Goal: Task Accomplishment & Management: Manage account settings

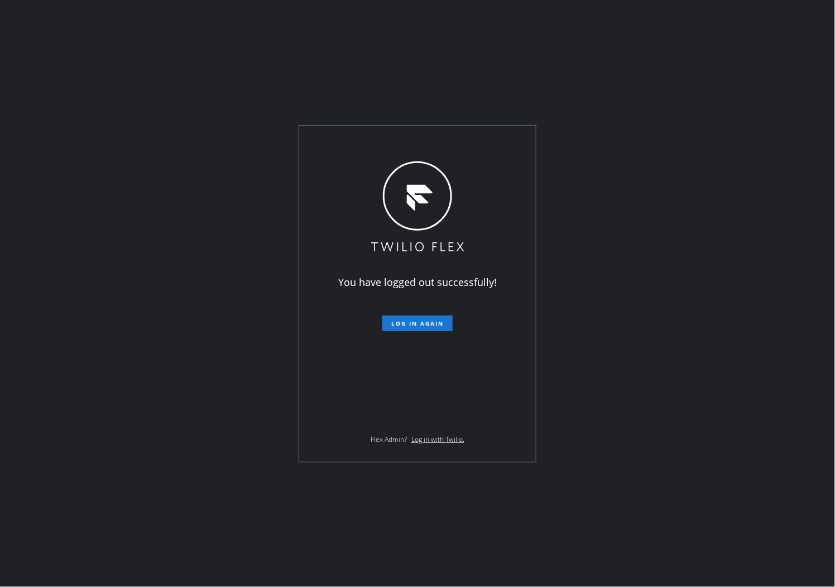
drag, startPoint x: 3, startPoint y: 207, endPoint x: 23, endPoint y: 202, distance: 20.6
click at [3, 207] on div "You have logged out successfully! Log in again Flex Admin? Log in with Twilio." at bounding box center [417, 293] width 835 height 587
click at [441, 327] on span "Log in again" at bounding box center [417, 323] width 52 height 8
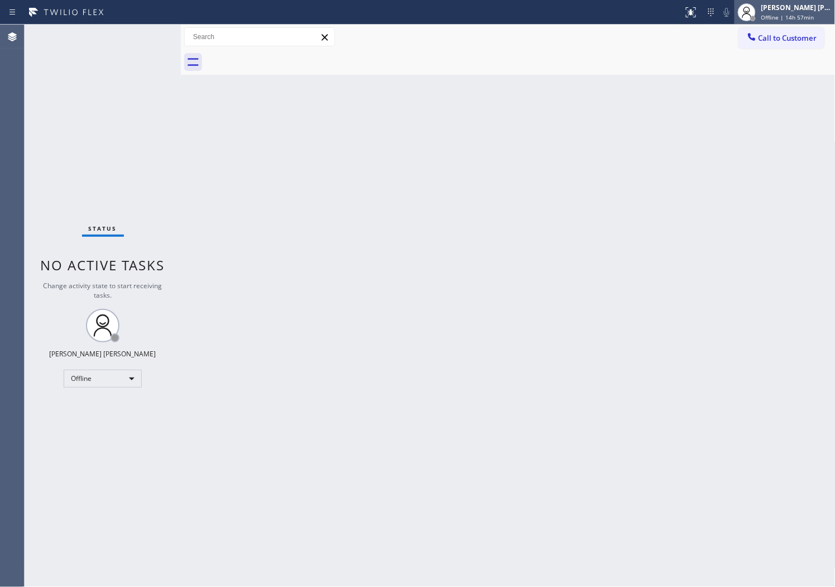
drag, startPoint x: 812, startPoint y: 22, endPoint x: 811, endPoint y: 17, distance: 5.7
click at [812, 21] on div "[PERSON_NAME] [PERSON_NAME] Offline | 14h 57min" at bounding box center [785, 12] width 101 height 25
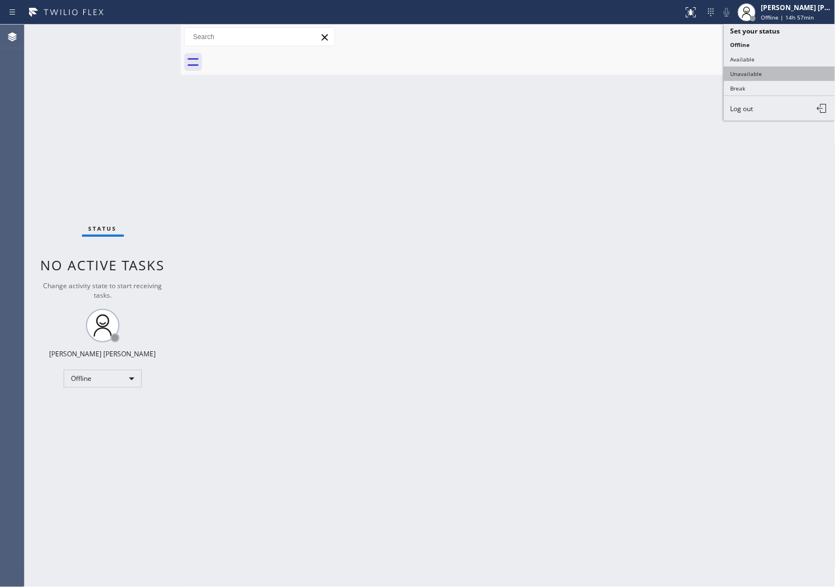
click at [782, 75] on button "Unavailable" at bounding box center [780, 73] width 112 height 15
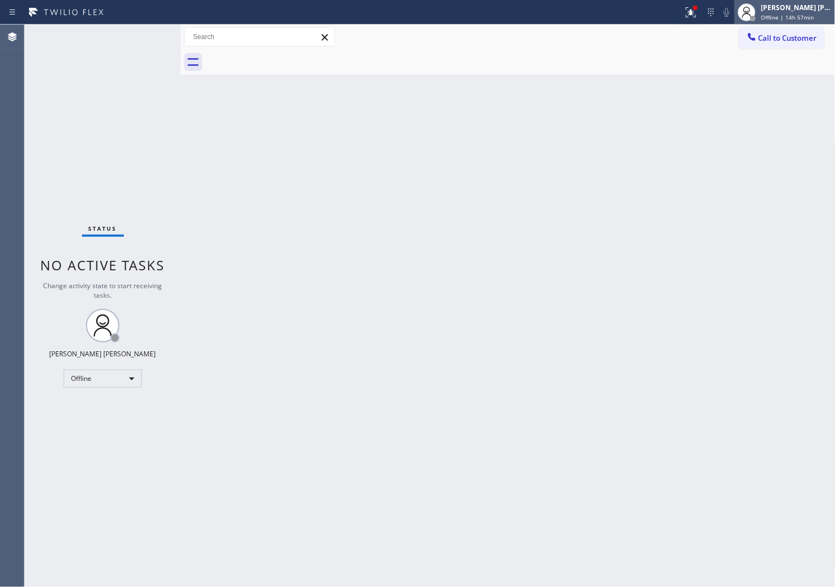
click at [805, 8] on div "[PERSON_NAME] [PERSON_NAME]" at bounding box center [797, 7] width 70 height 9
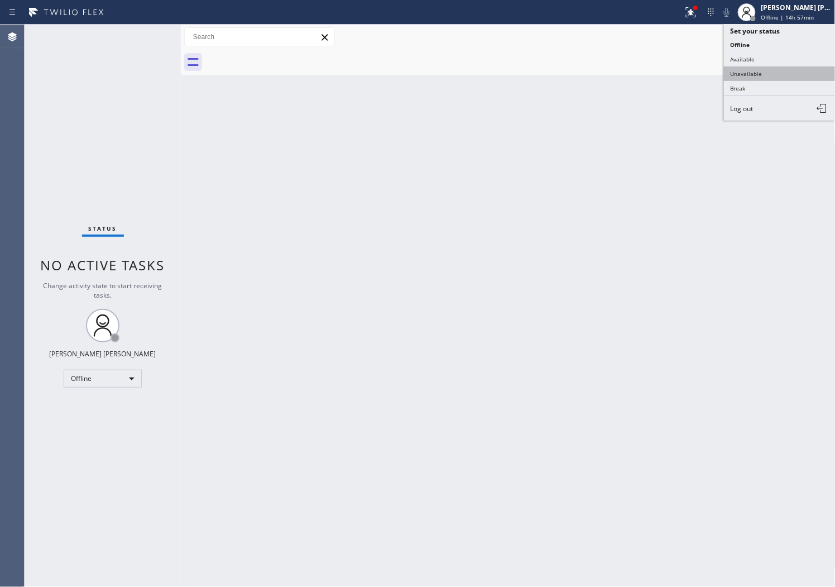
click at [773, 75] on button "Unavailable" at bounding box center [780, 73] width 112 height 15
